Goal: Information Seeking & Learning: Learn about a topic

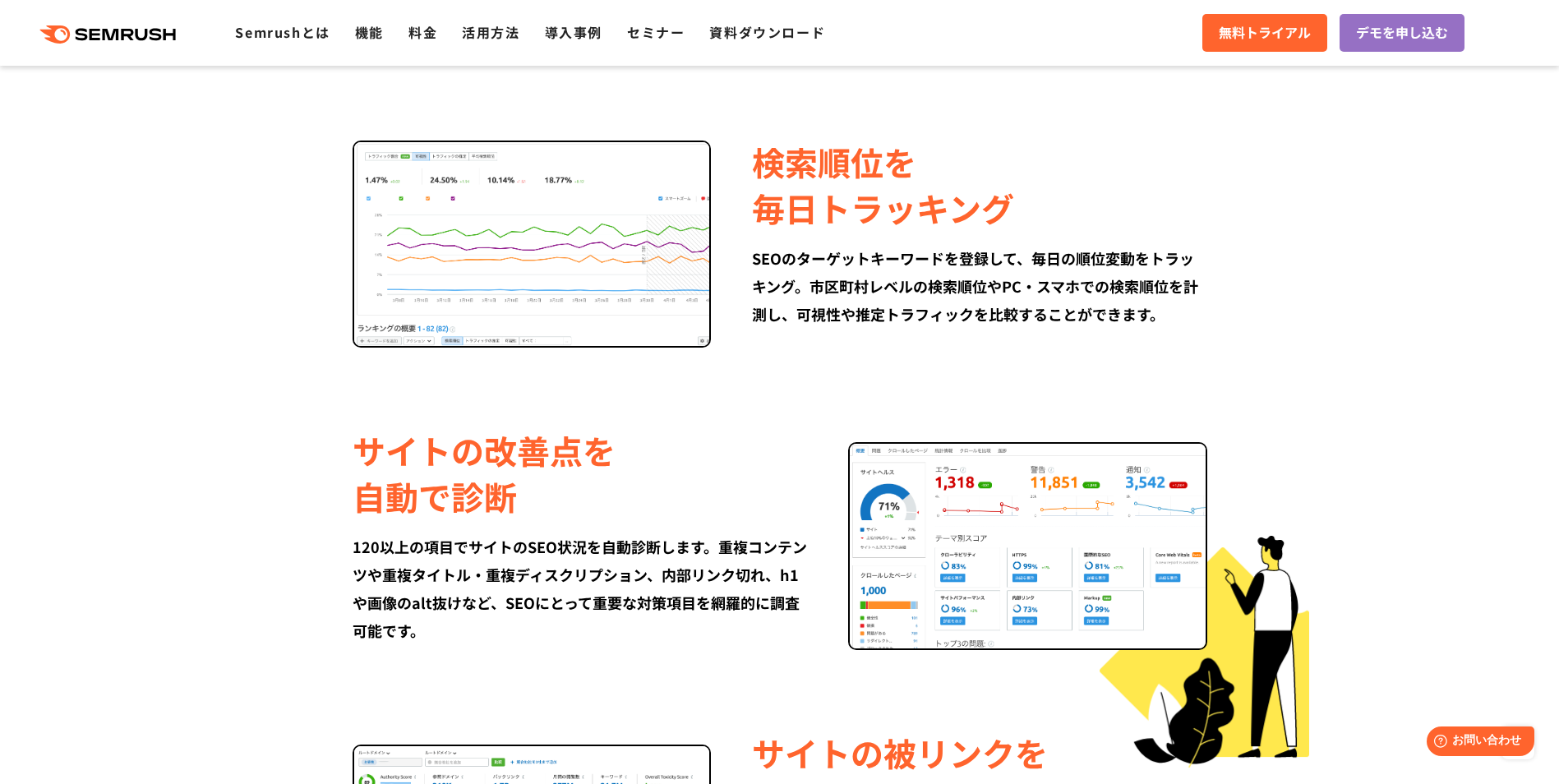
scroll to position [1479, 0]
